Goal: Task Accomplishment & Management: Use online tool/utility

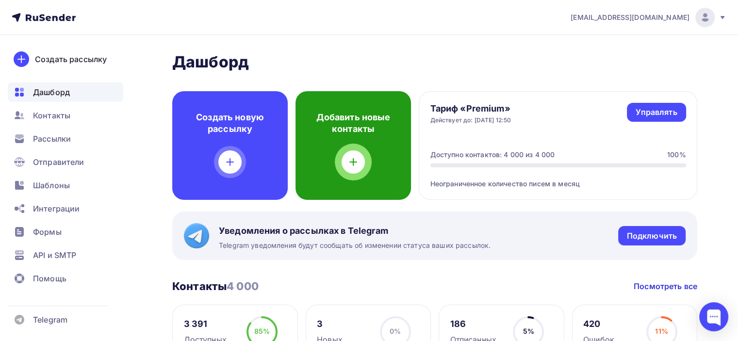
scroll to position [146, 0]
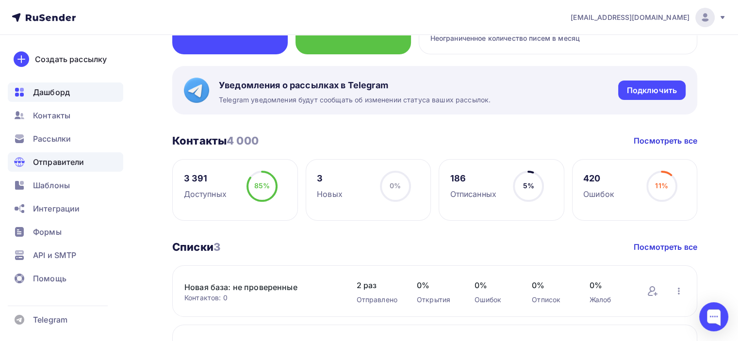
click at [72, 159] on span "Отправители" at bounding box center [58, 162] width 51 height 12
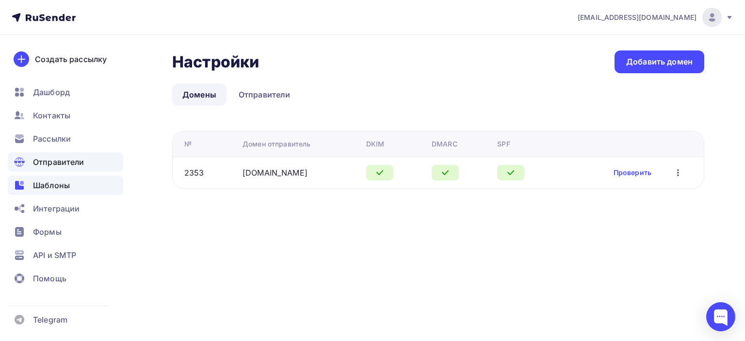
click at [46, 190] on span "Шаблоны" at bounding box center [51, 186] width 37 height 12
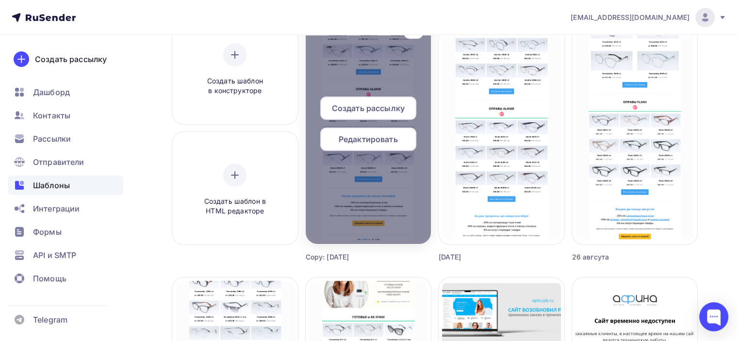
scroll to position [97, 0]
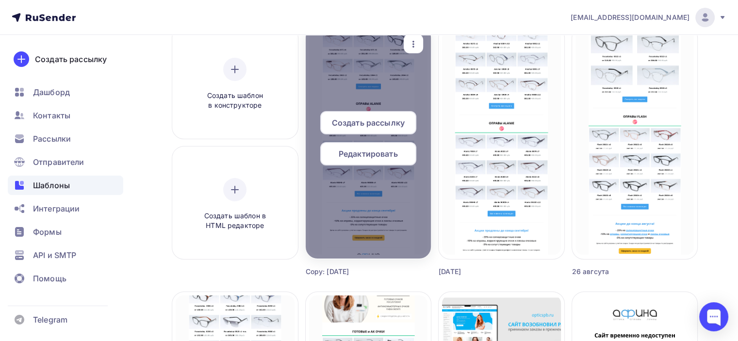
click at [362, 155] on span "Редактировать" at bounding box center [368, 154] width 59 height 12
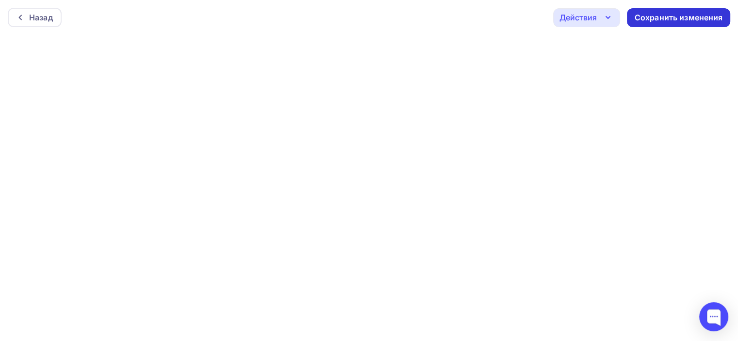
click at [677, 20] on div "Сохранить изменения" at bounding box center [679, 17] width 88 height 11
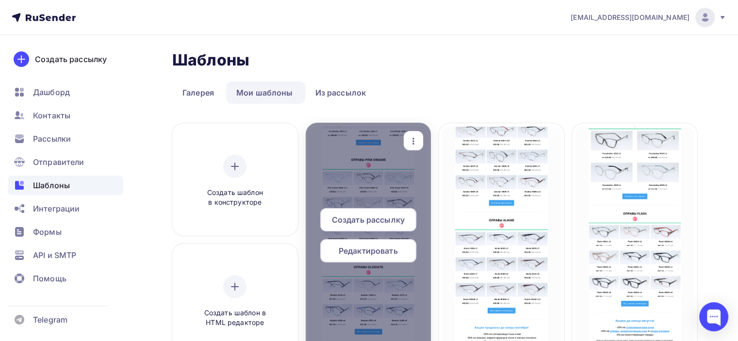
click at [380, 255] on span "Редактировать" at bounding box center [368, 251] width 59 height 12
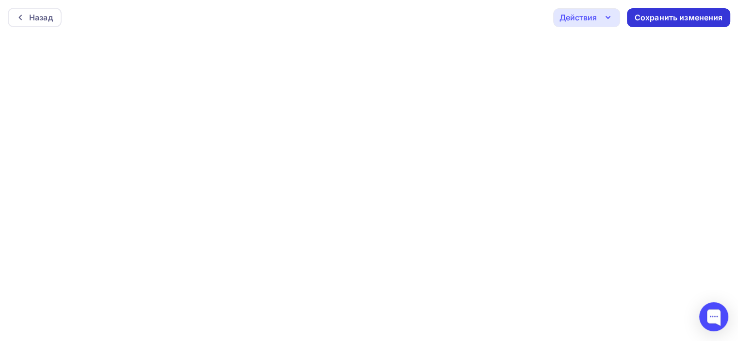
click at [695, 21] on div "Сохранить изменения" at bounding box center [679, 17] width 88 height 11
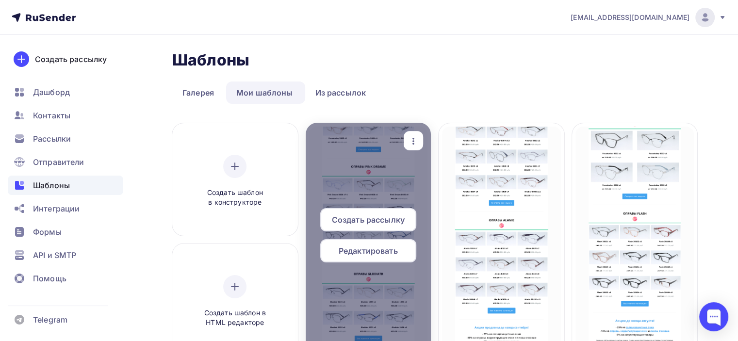
click at [367, 246] on span "Редактировать" at bounding box center [368, 251] width 59 height 12
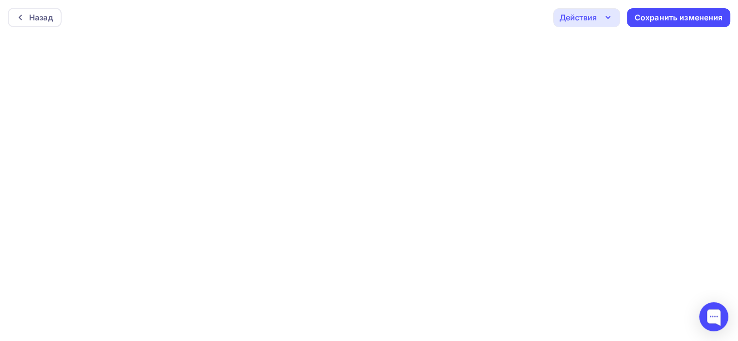
click at [594, 22] on div "Действия" at bounding box center [577, 18] width 37 height 12
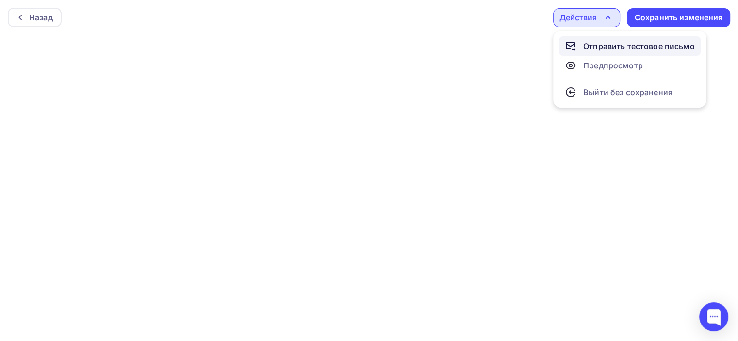
click at [586, 44] on div "Отправить тестовое письмо" at bounding box center [639, 46] width 112 height 12
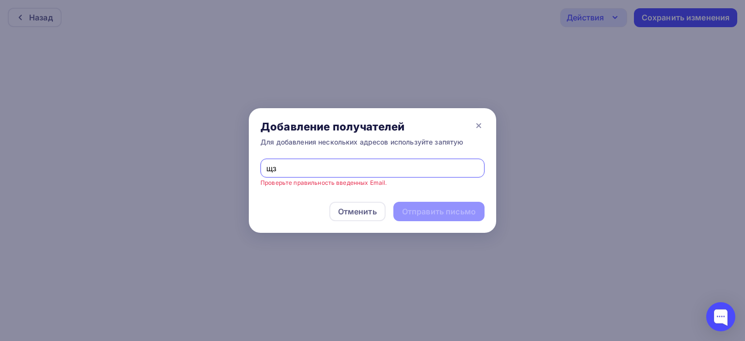
type input "щ"
type input "[EMAIL_ADDRESS][DOMAIN_NAME]"
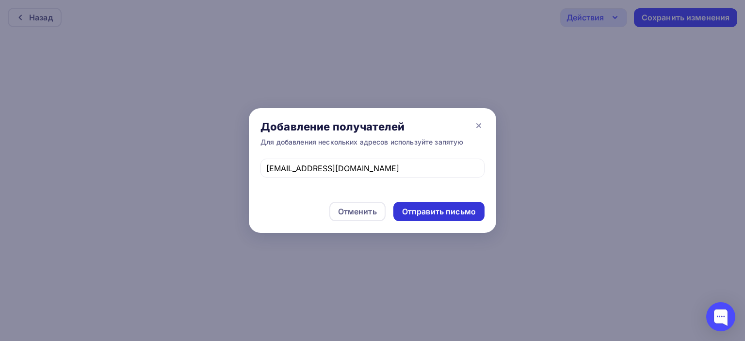
click at [431, 206] on div "Отправить письмо" at bounding box center [439, 211] width 74 height 11
